Goal: Communication & Community: Connect with others

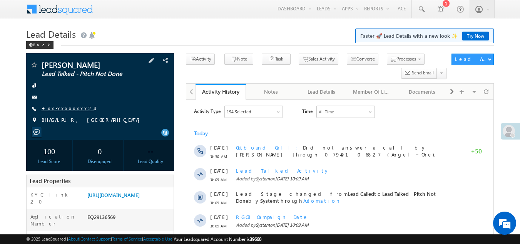
click at [60, 106] on link "+xx-xxxxxxxx24" at bounding box center [68, 108] width 53 height 7
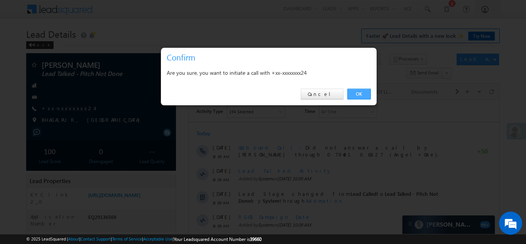
click at [355, 91] on link "OK" at bounding box center [358, 94] width 23 height 11
